Goal: Transaction & Acquisition: Purchase product/service

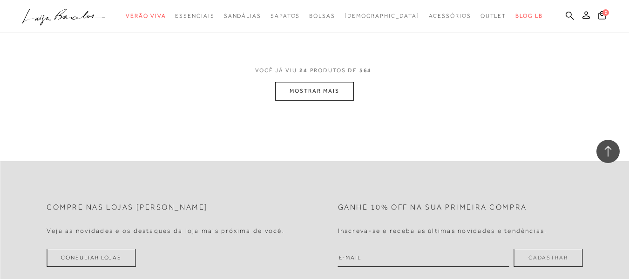
scroll to position [1863, 0]
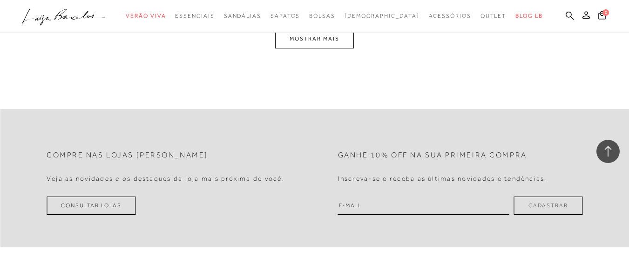
click at [319, 44] on button "MOSTRAR MAIS" at bounding box center [314, 39] width 78 height 18
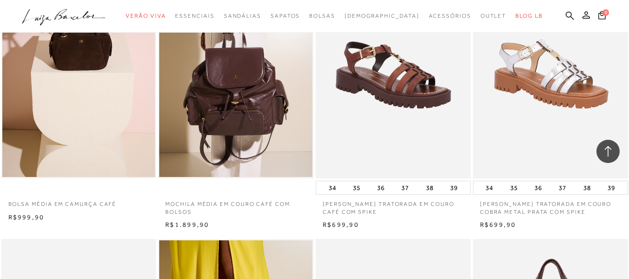
scroll to position [683, 0]
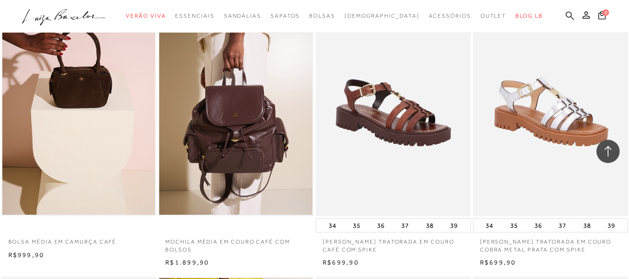
click at [566, 18] on icon at bounding box center [570, 15] width 8 height 9
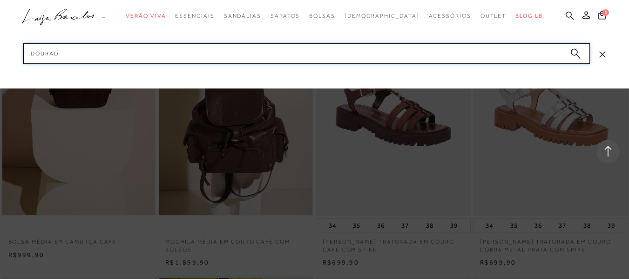
type input "dourada"
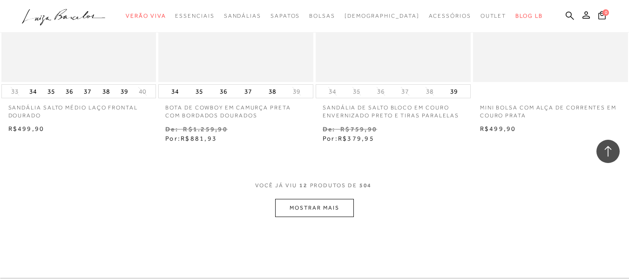
scroll to position [838, 0]
click at [303, 199] on button "MOSTRAR MAIS" at bounding box center [314, 207] width 78 height 18
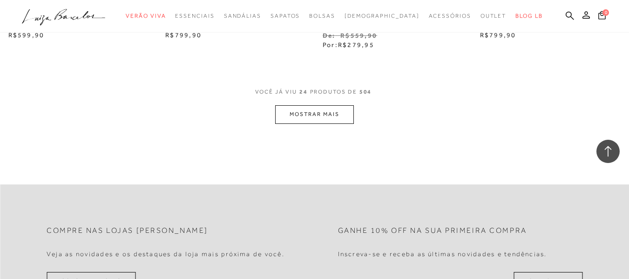
scroll to position [1863, 0]
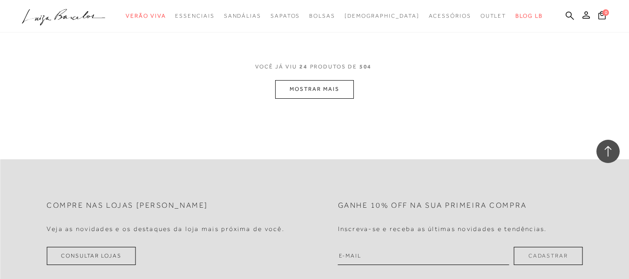
click at [335, 96] on button "MOSTRAR MAIS" at bounding box center [314, 89] width 78 height 18
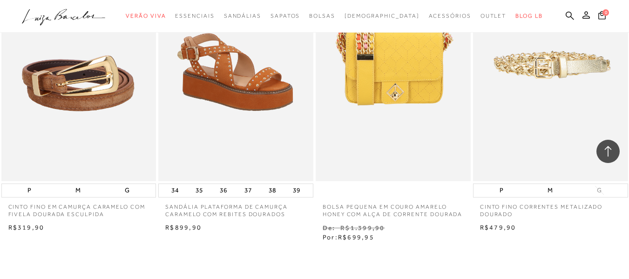
scroll to position [2590, 0]
